Goal: Check status: Check status

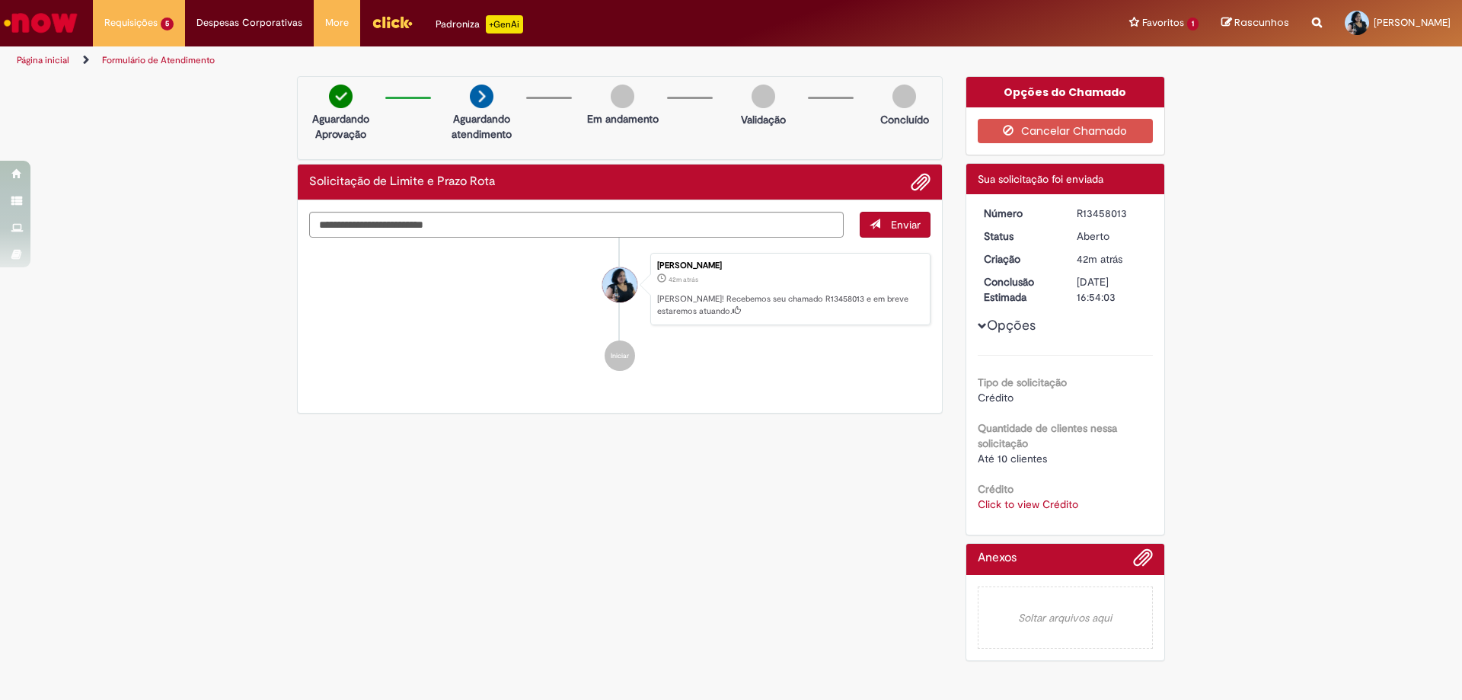
click at [53, 54] on link "Página inicial" at bounding box center [43, 60] width 53 height 12
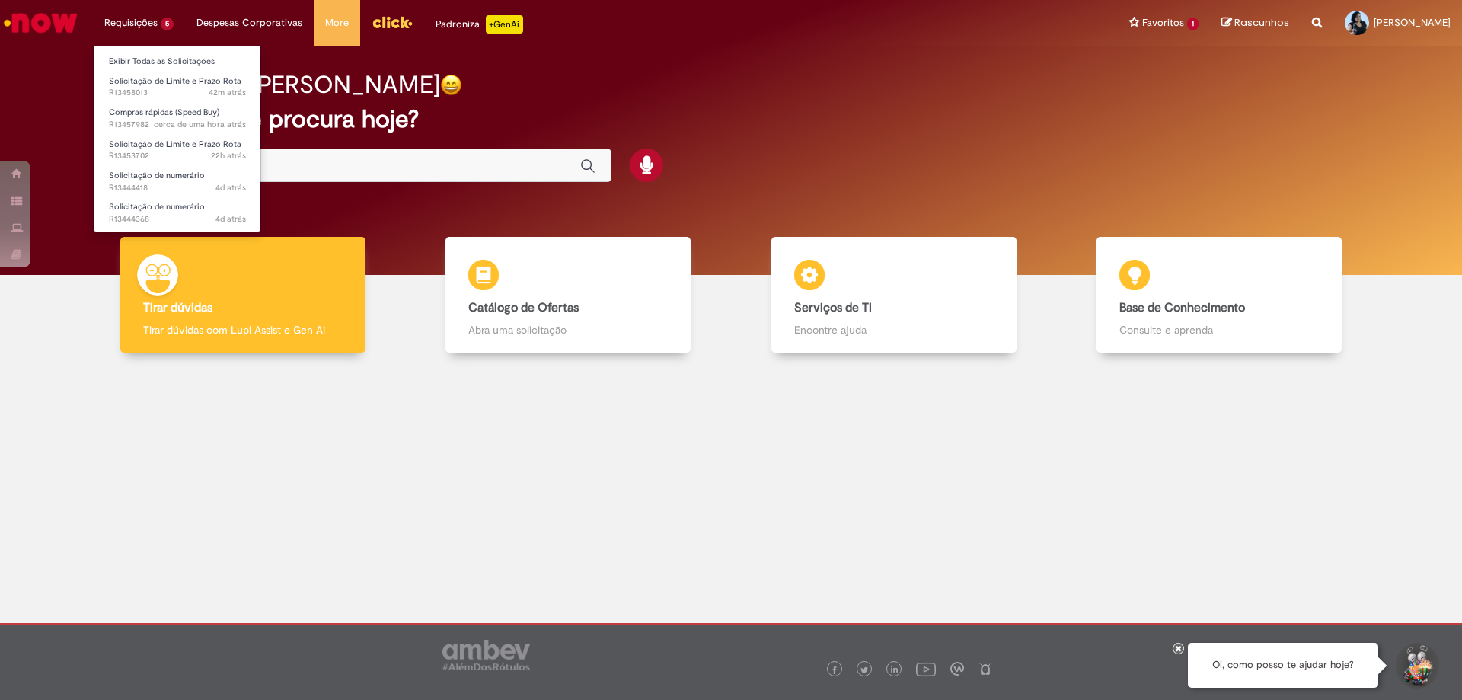
click at [117, 28] on li "Requisições 5 Exibir Todas as Solicitações Solicitação de Limite e Prazo Rota 4…" at bounding box center [139, 23] width 92 height 46
click at [134, 52] on li "Exibir Todas as Solicitações" at bounding box center [178, 60] width 168 height 20
click at [145, 63] on link "Exibir Todas as Solicitações" at bounding box center [178, 61] width 168 height 17
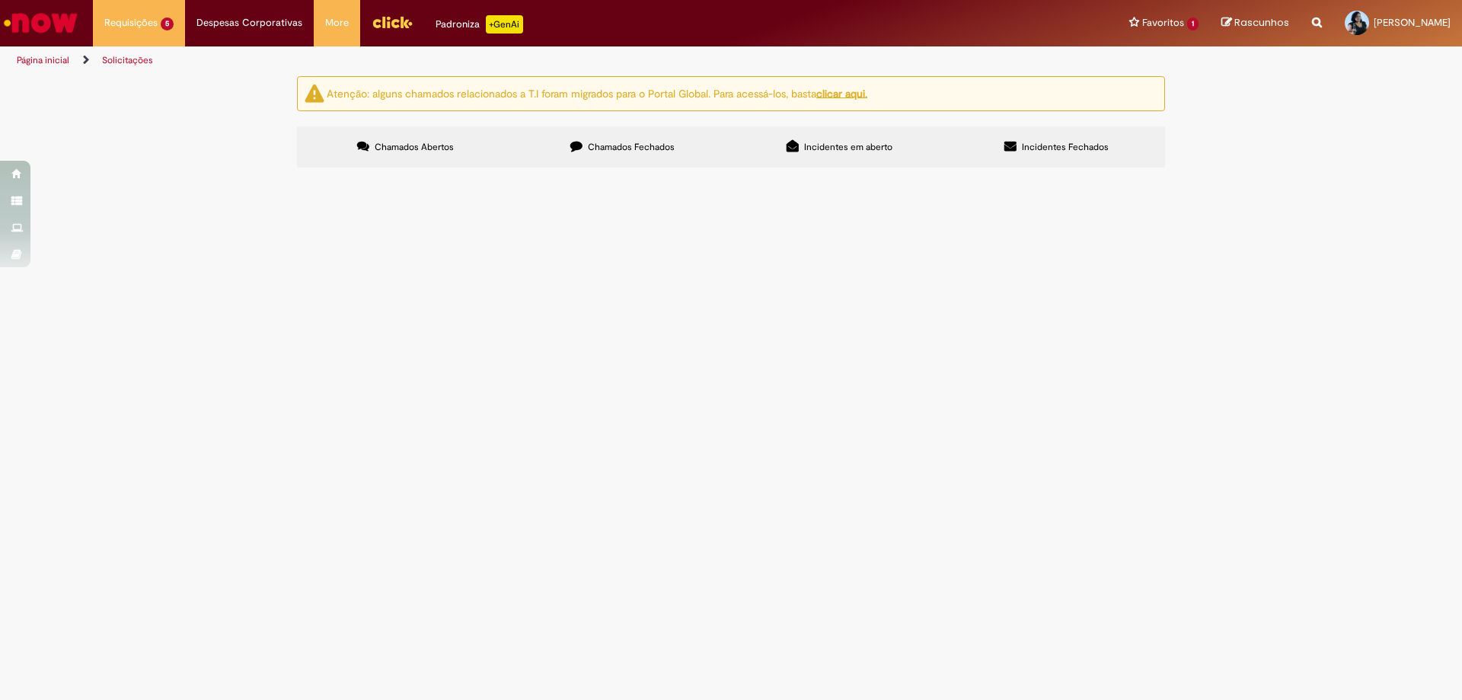
click at [0, 0] on span "Compras rápidas (Speed Buy)" at bounding box center [0, 0] width 0 height 0
click at [0, 0] on span "Solicitação de numerário" at bounding box center [0, 0] width 0 height 0
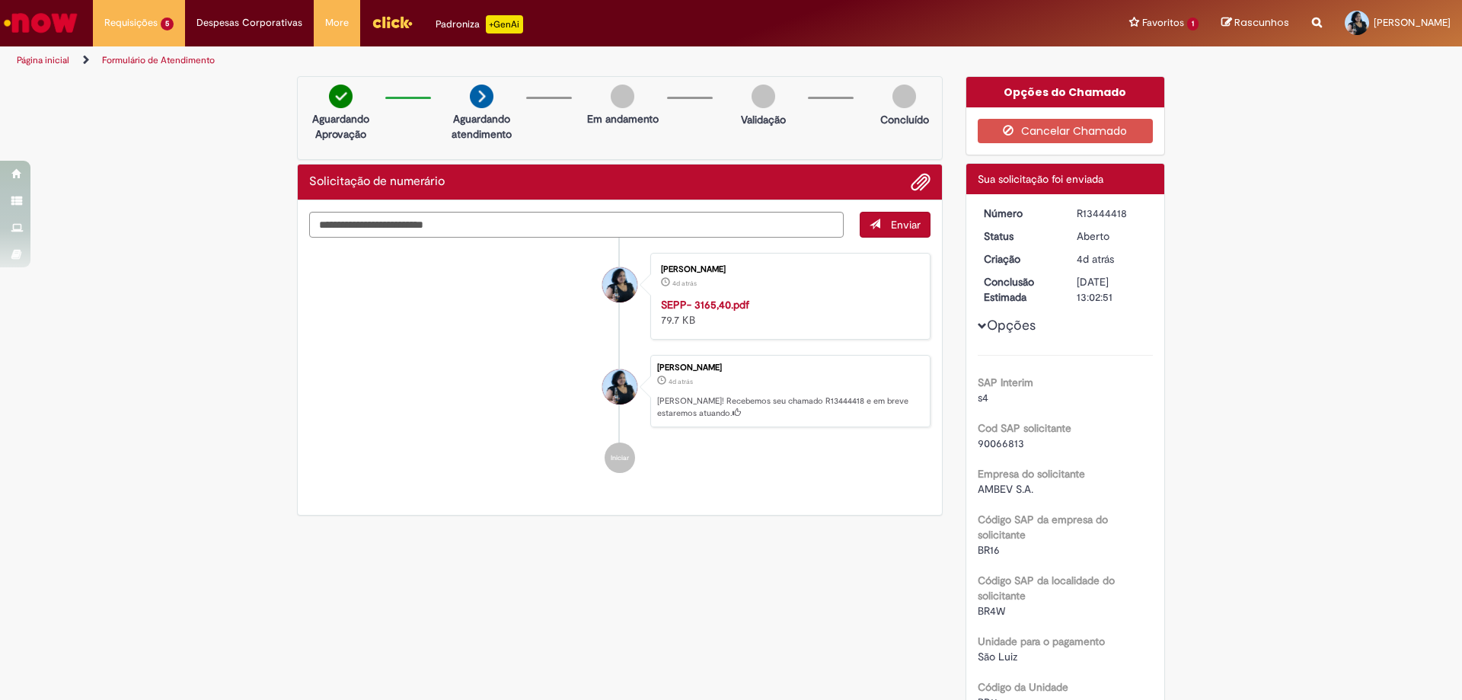
click at [42, 55] on link "Página inicial" at bounding box center [43, 60] width 53 height 12
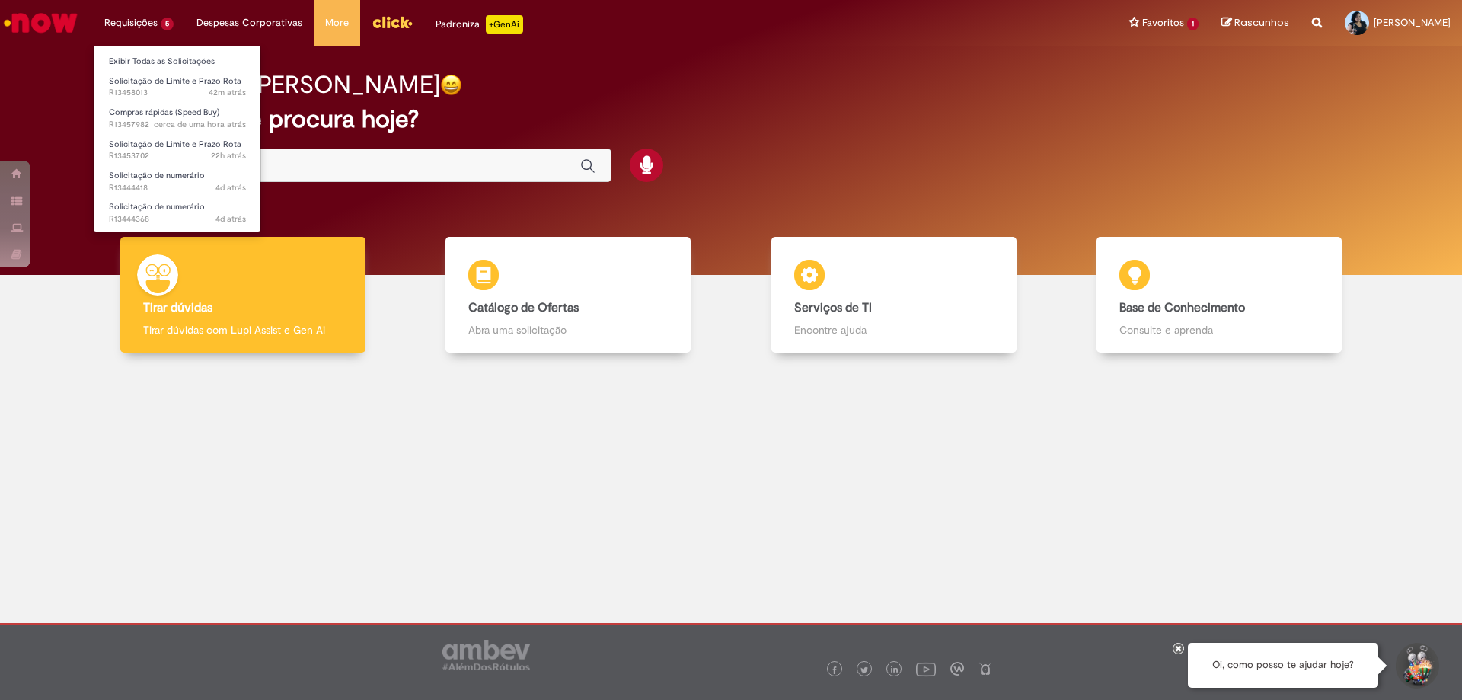
click at [136, 14] on li "Requisições 5 Exibir Todas as Solicitações Solicitação de Limite e Prazo Rota 4…" at bounding box center [139, 23] width 92 height 46
click at [158, 68] on link "Exibir Todas as Solicitações" at bounding box center [178, 61] width 168 height 17
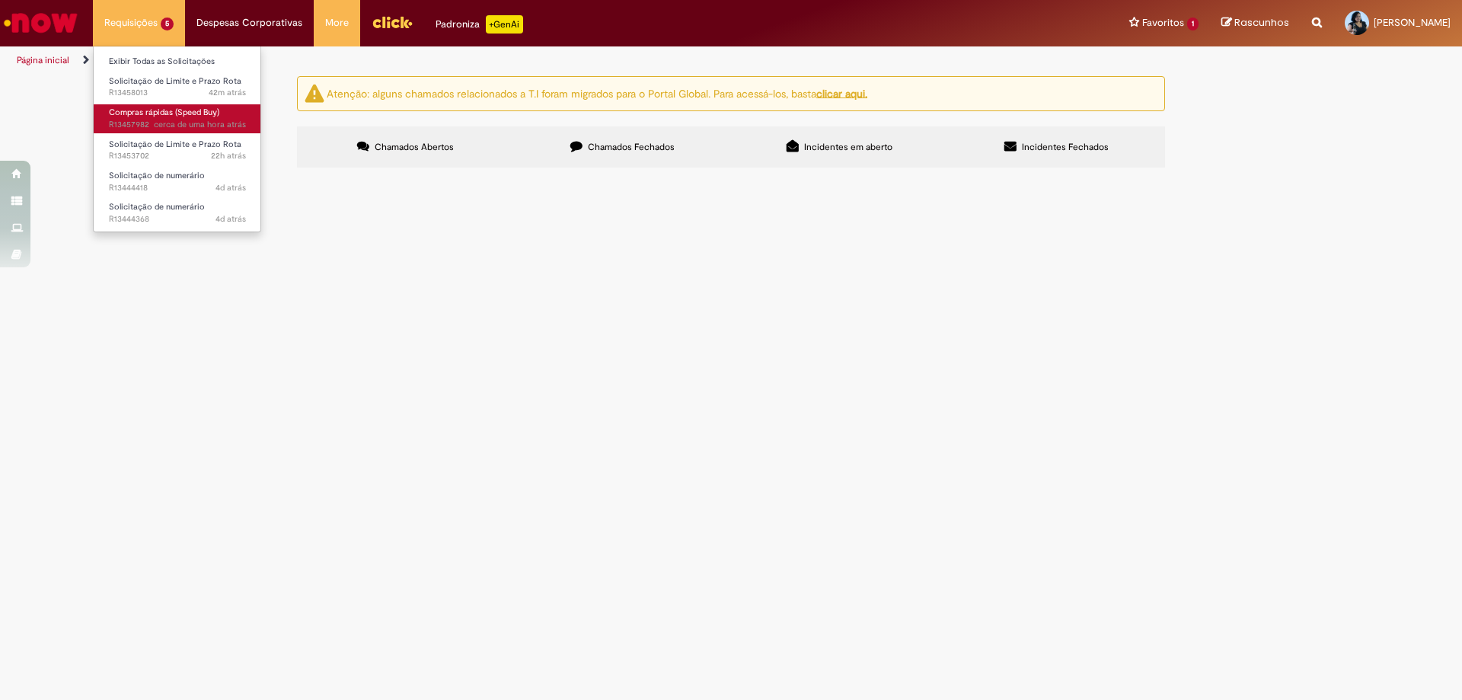
click at [151, 126] on span "cerca de uma hora atrás cerca de uma hora atrás R13457982" at bounding box center [177, 125] width 137 height 12
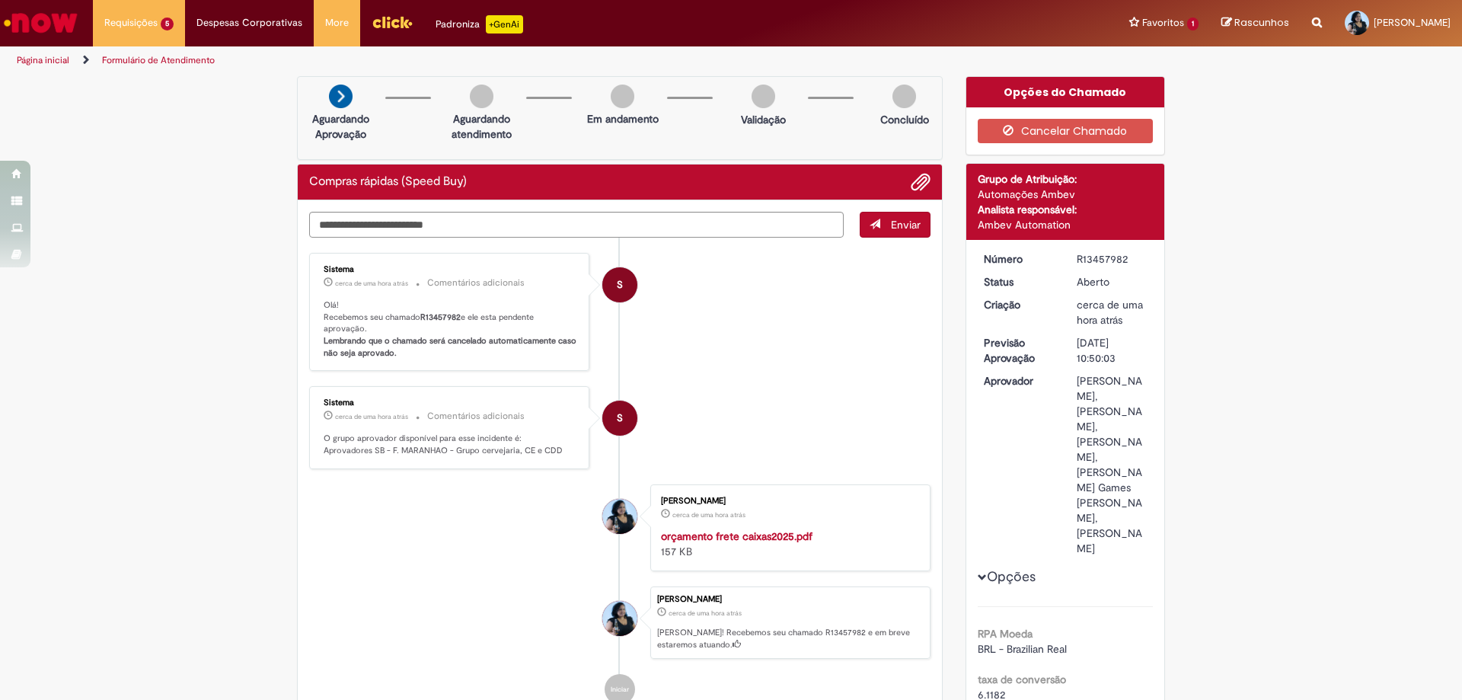
click at [708, 368] on li "S Sistema cerca de uma hora atrás cerca de uma hora atrás Comentários adicionai…" at bounding box center [619, 312] width 621 height 119
click at [123, 24] on li "Requisições 5 Exibir Todas as Solicitações Solicitação de Limite e Prazo Rota c…" at bounding box center [139, 23] width 92 height 46
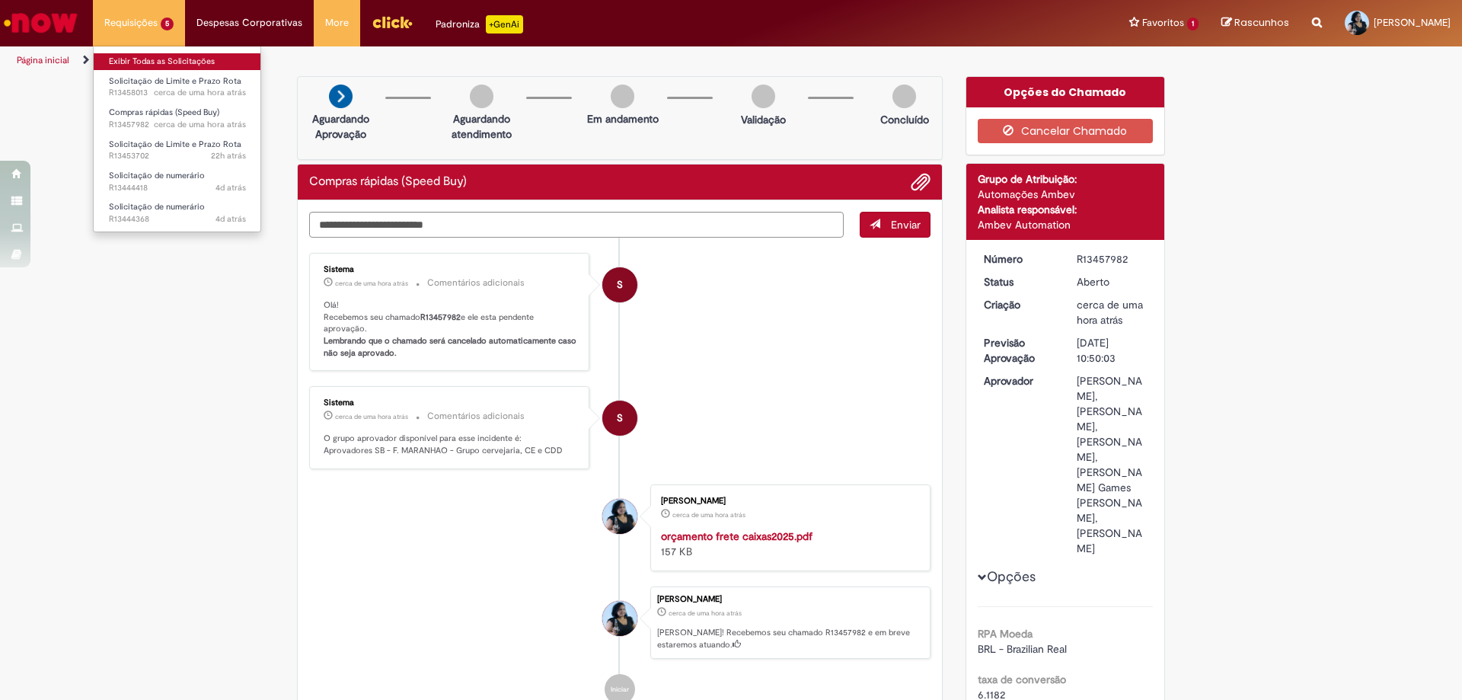
click at [132, 66] on link "Exibir Todas as Solicitações" at bounding box center [178, 61] width 168 height 17
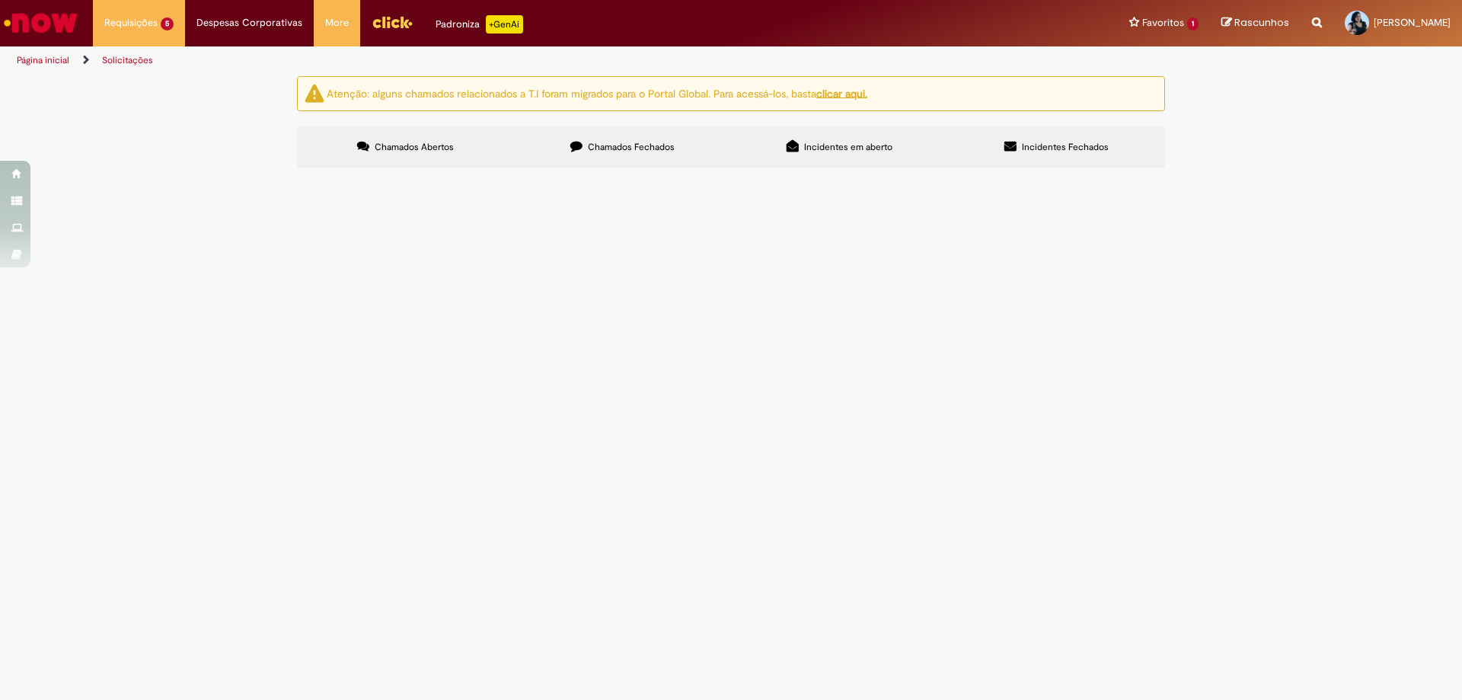
click at [842, 504] on main "Solicitações Atenção: alguns chamados relacionados a T.I foram migrados para o …" at bounding box center [731, 387] width 1462 height 624
drag, startPoint x: 718, startPoint y: 532, endPoint x: 465, endPoint y: 631, distance: 271.5
click at [716, 536] on main "Solicitações Atenção: alguns chamados relacionados a T.I foram migrados para o …" at bounding box center [731, 387] width 1462 height 624
